Goal: Information Seeking & Learning: Find specific fact

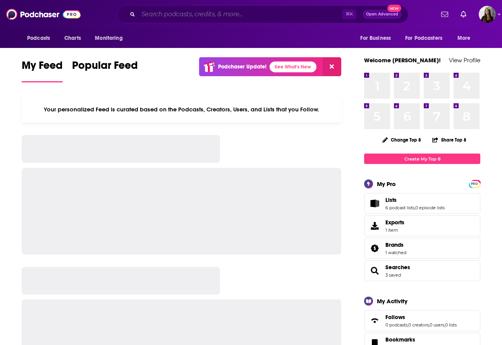
click at [216, 17] on input "Search podcasts, credits, & more..." at bounding box center [240, 14] width 204 height 12
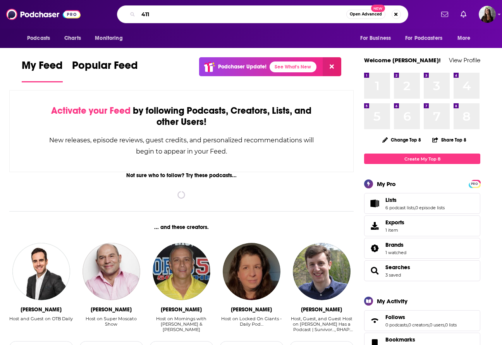
type input "411"
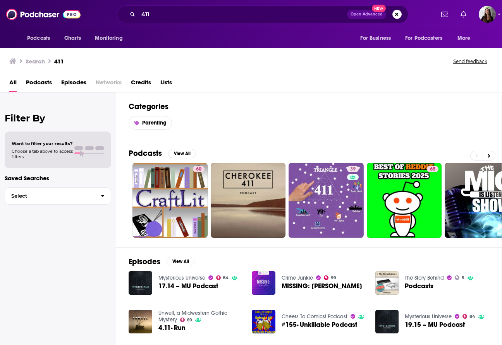
click at [274, 114] on div "Categories Parenting" at bounding box center [309, 116] width 386 height 47
